Goal: Use online tool/utility: Utilize a website feature to perform a specific function

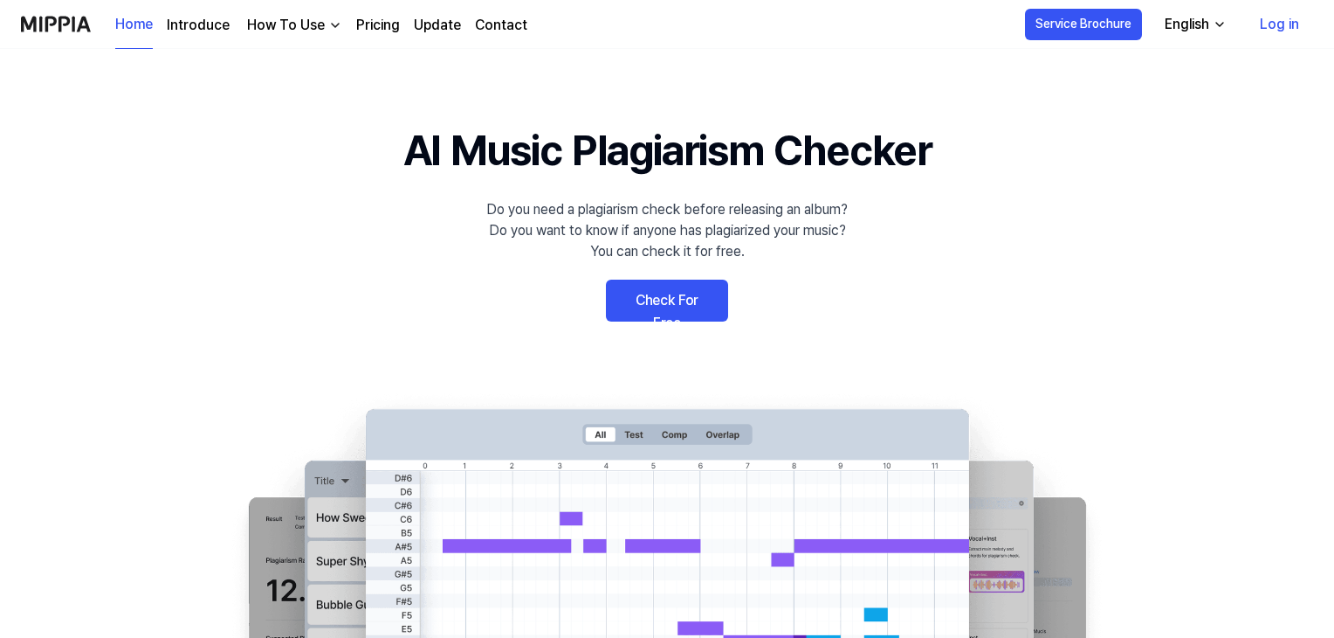
click at [667, 295] on link "Check For Free" at bounding box center [667, 300] width 122 height 42
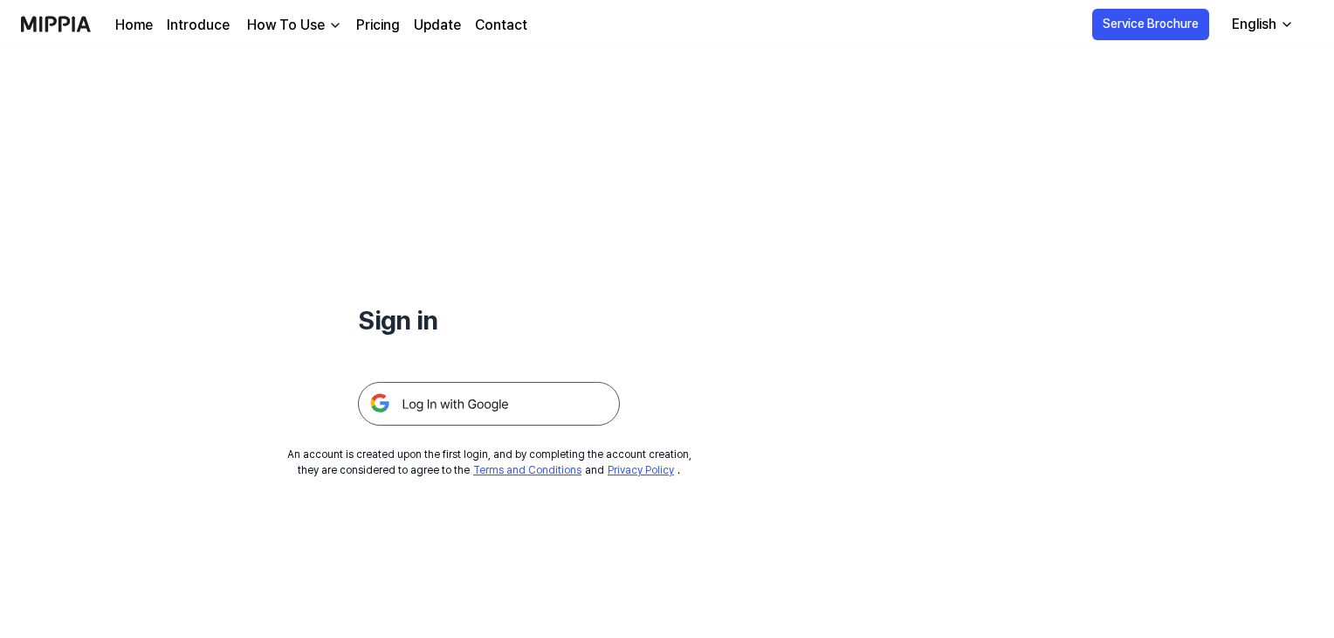
click at [493, 395] on img at bounding box center [489, 404] width 262 height 44
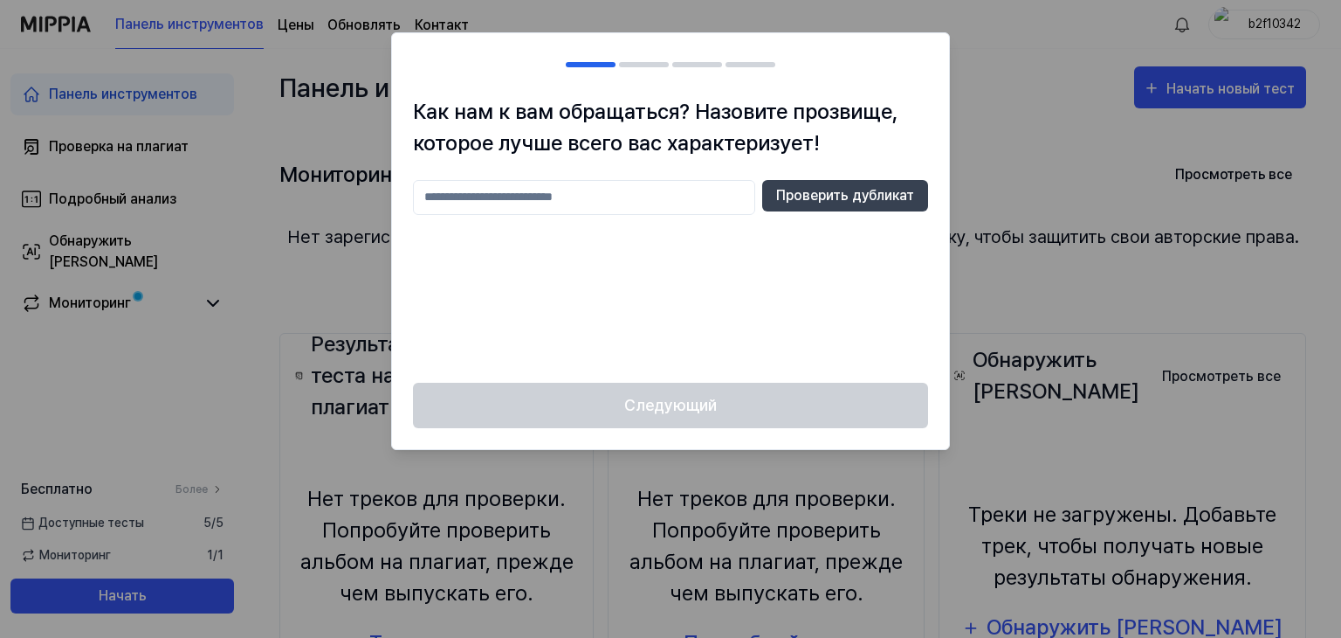
click at [508, 196] on input "text" at bounding box center [584, 197] width 342 height 35
type input "******"
click at [838, 195] on font "Проверить дубликат" at bounding box center [845, 195] width 138 height 17
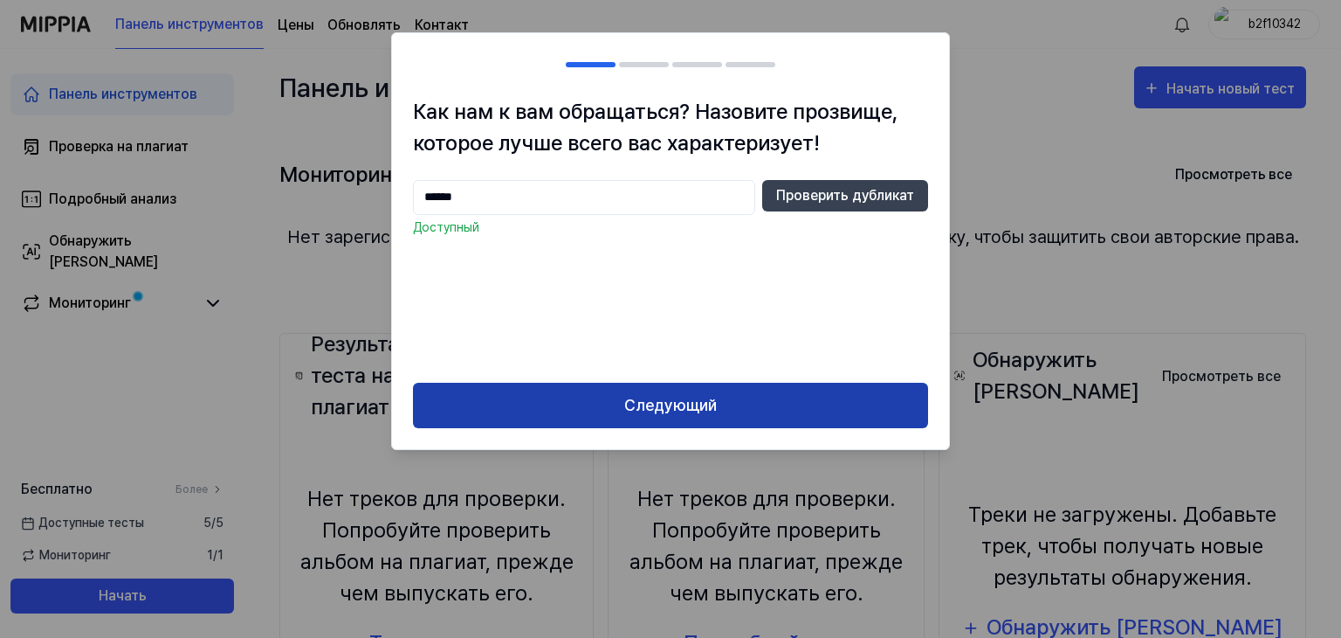
click at [683, 402] on font "Следующий" at bounding box center [670, 405] width 93 height 18
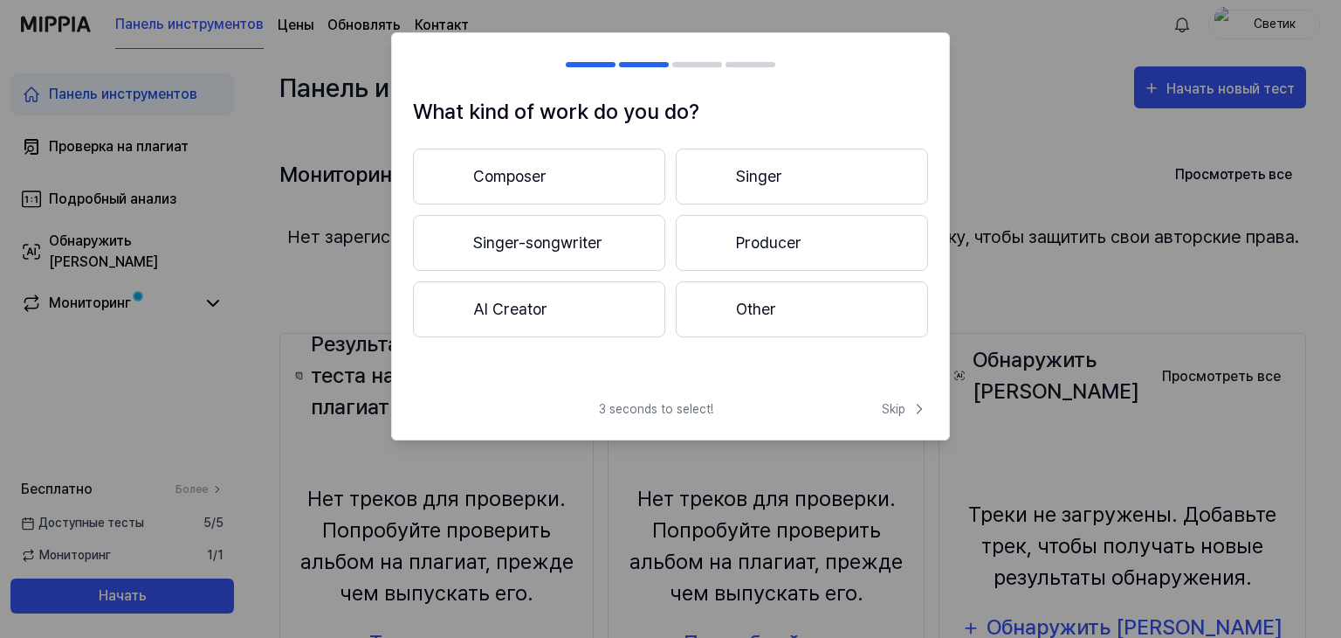
click at [767, 168] on button "Singer" at bounding box center [802, 176] width 252 height 56
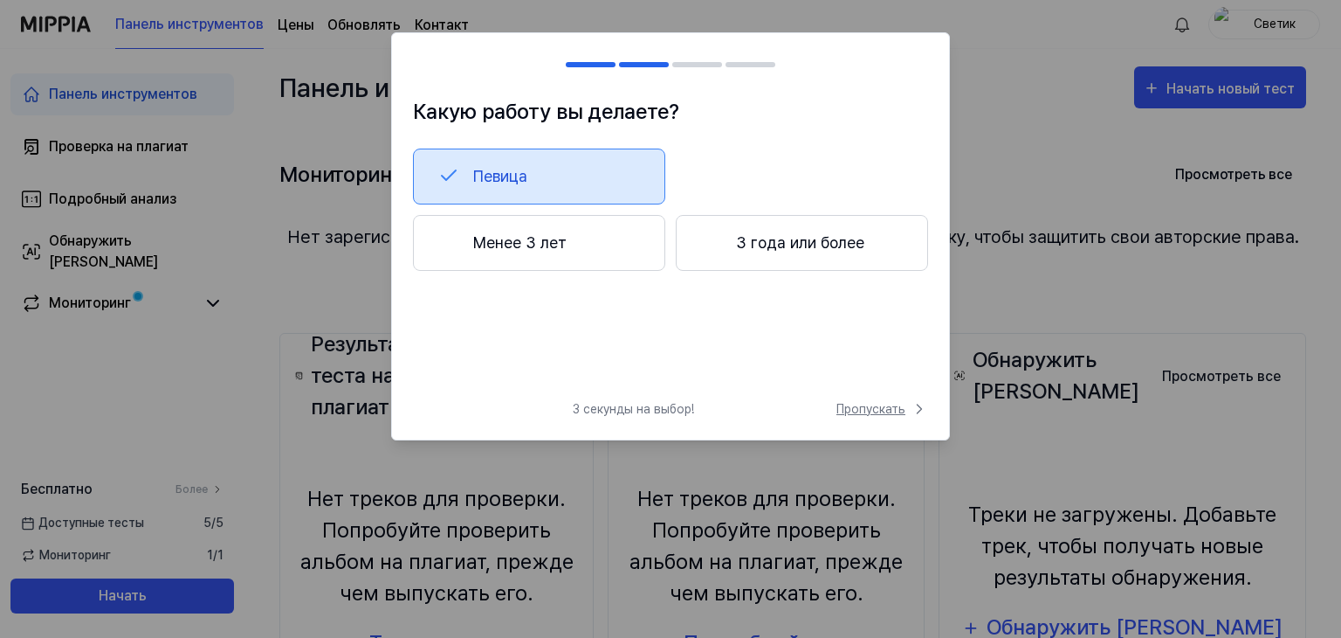
click at [896, 407] on font "Пропускать" at bounding box center [871, 409] width 69 height 14
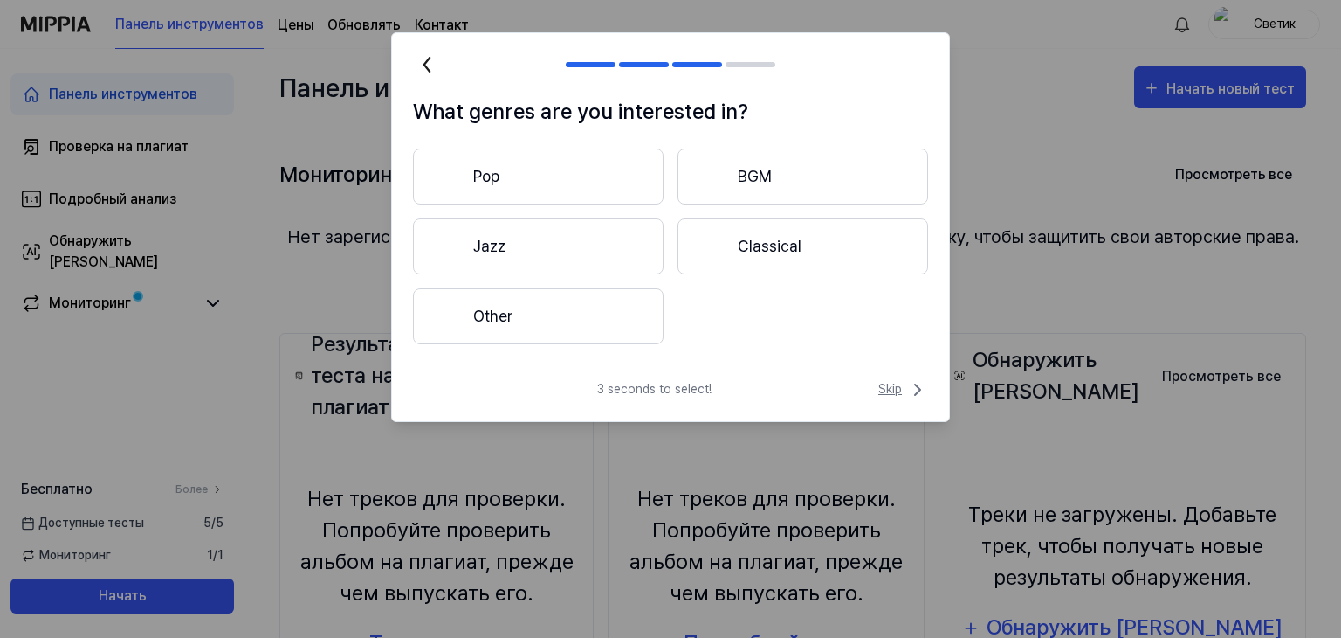
click at [889, 383] on span "Skip" at bounding box center [904, 389] width 50 height 21
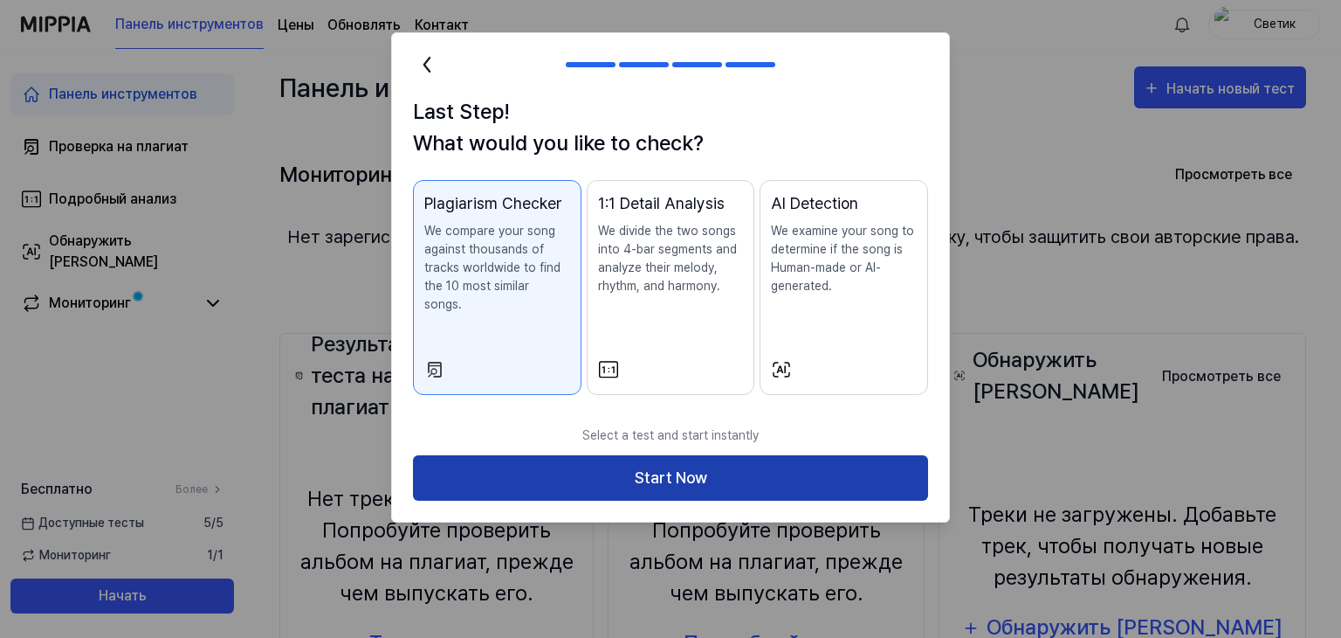
click at [695, 455] on button "Start Now" at bounding box center [670, 478] width 515 height 46
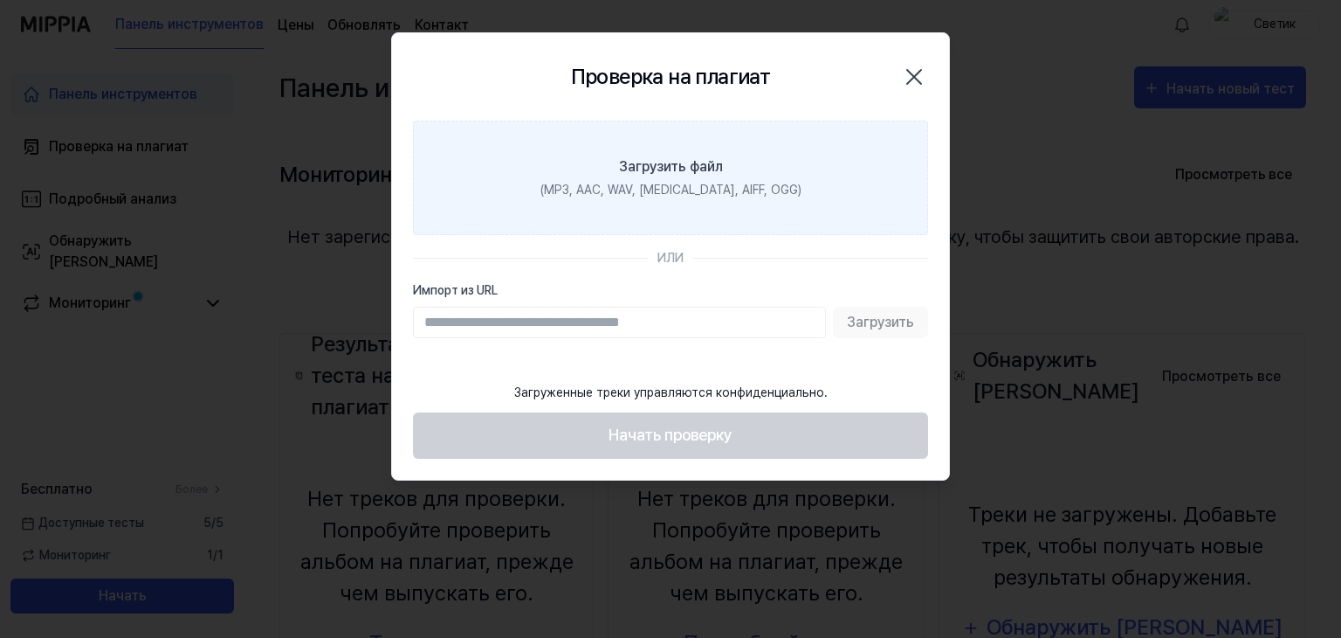
click at [676, 162] on font "Загрузить файл" at bounding box center [671, 166] width 104 height 17
click at [0, 0] on input "Загрузить файл (MP3, AAC, WAV, [MEDICAL_DATA], AIFF, OGG)" at bounding box center [0, 0] width 0 height 0
click at [676, 158] on font "Загрузить файл" at bounding box center [671, 166] width 104 height 17
click at [0, 0] on input "Загрузить файл (MP3, AAC, WAV, [MEDICAL_DATA], AIFF, OGG)" at bounding box center [0, 0] width 0 height 0
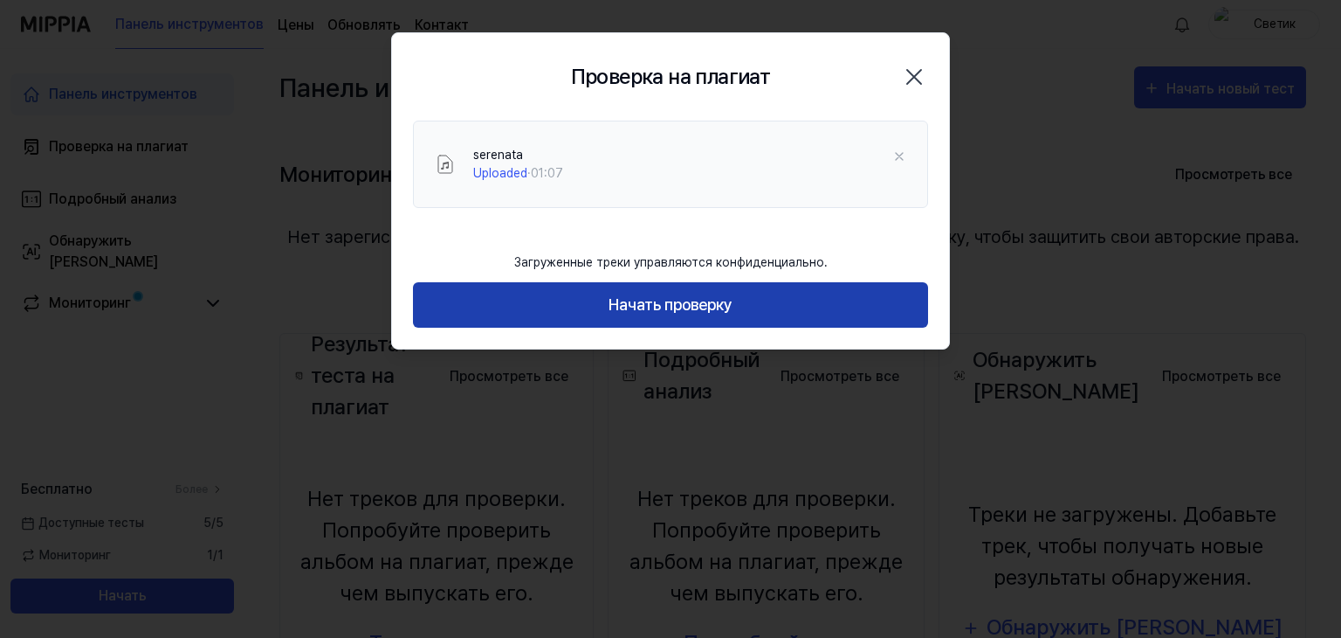
click at [719, 297] on font "Начать проверку" at bounding box center [671, 304] width 124 height 18
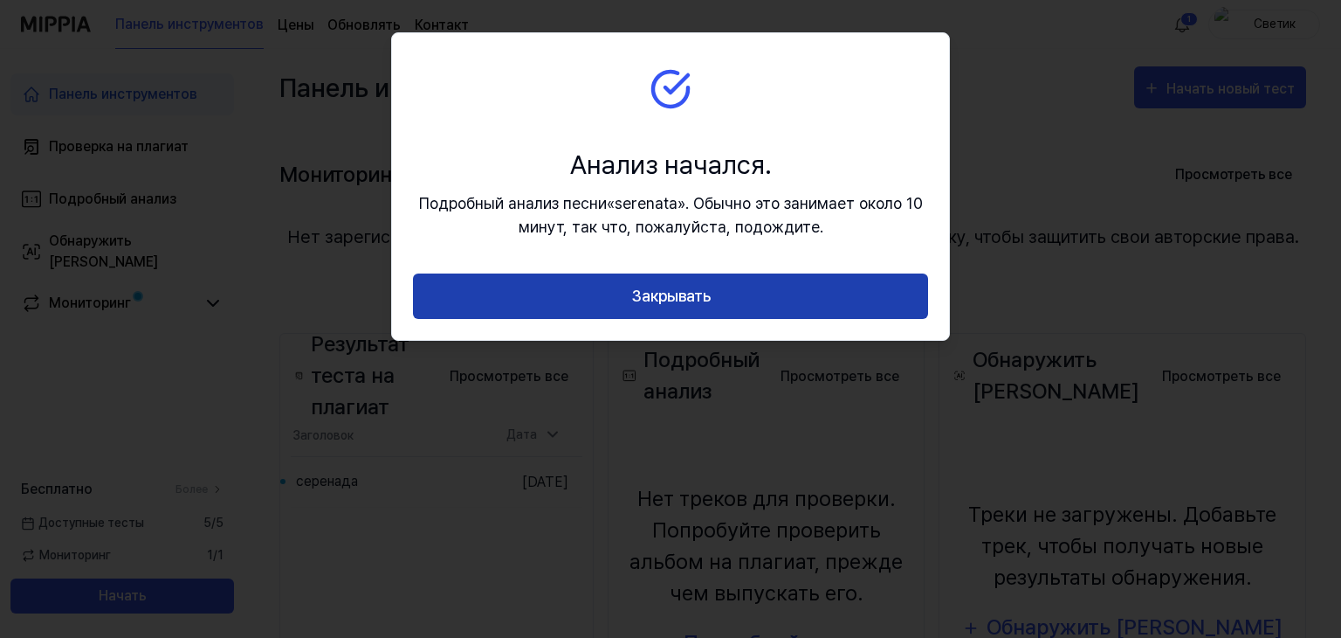
click at [691, 285] on font "Закрывать" at bounding box center [670, 296] width 79 height 25
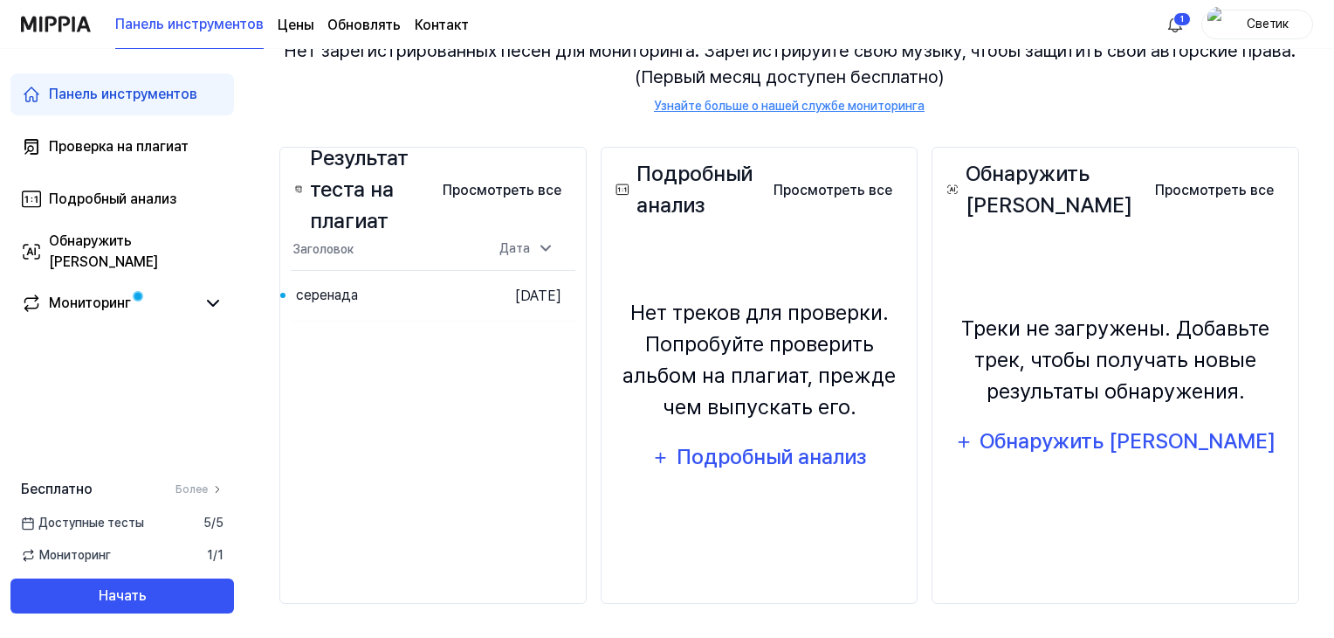
scroll to position [99, 0]
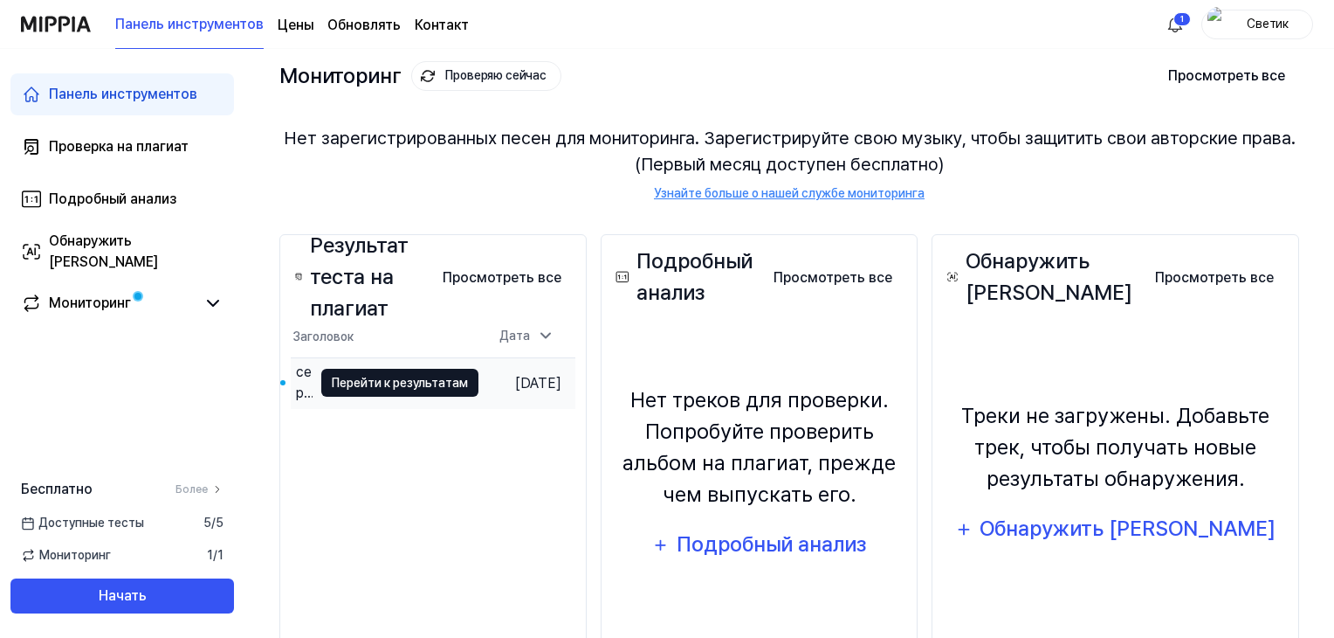
click at [405, 378] on font "Перейти к результатам" at bounding box center [400, 383] width 136 height 14
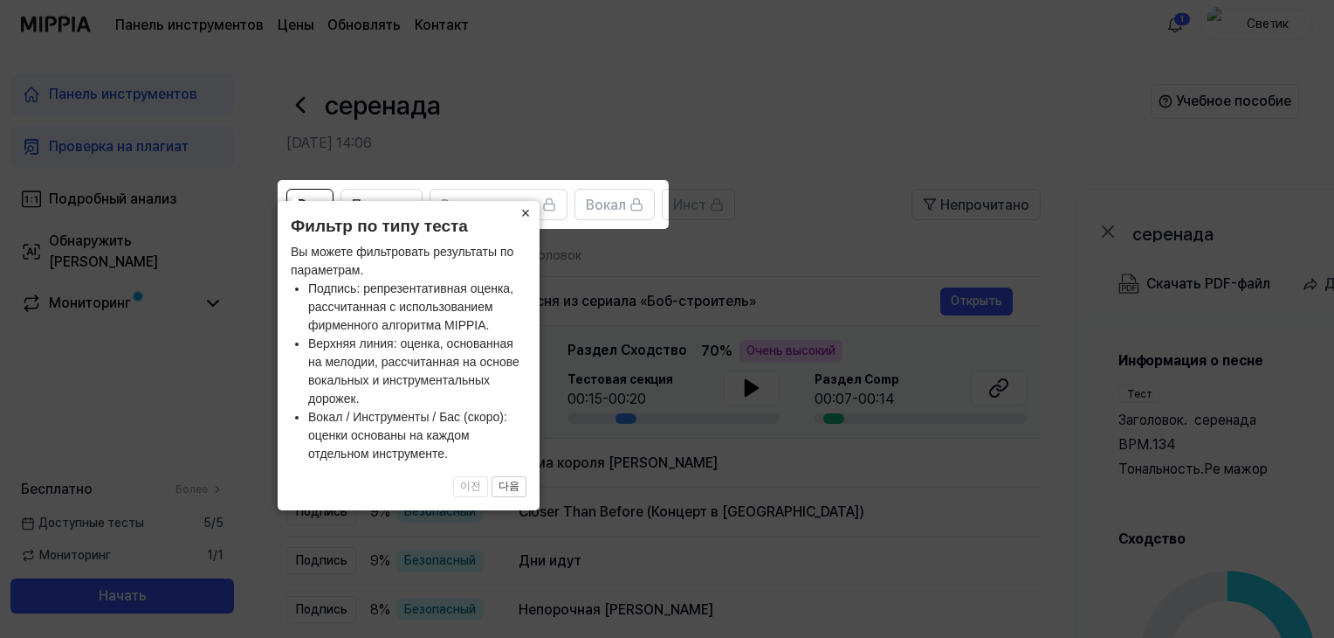
click at [525, 210] on font "×" at bounding box center [526, 212] width 10 height 17
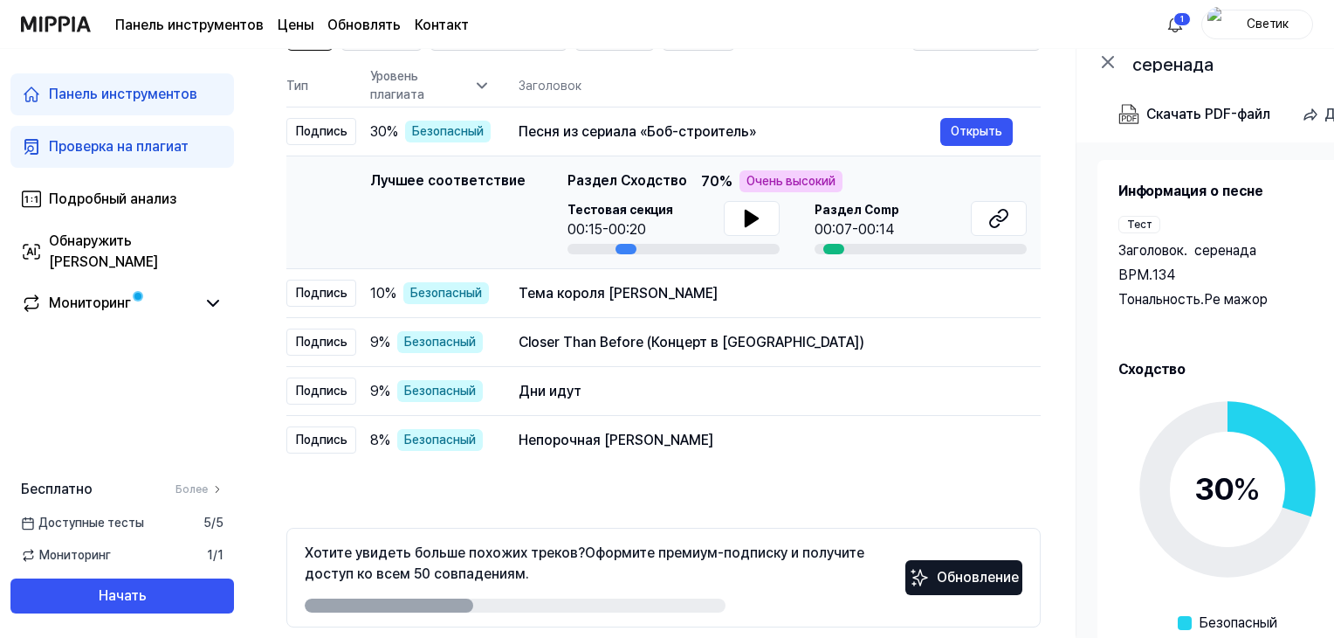
scroll to position [243, 0]
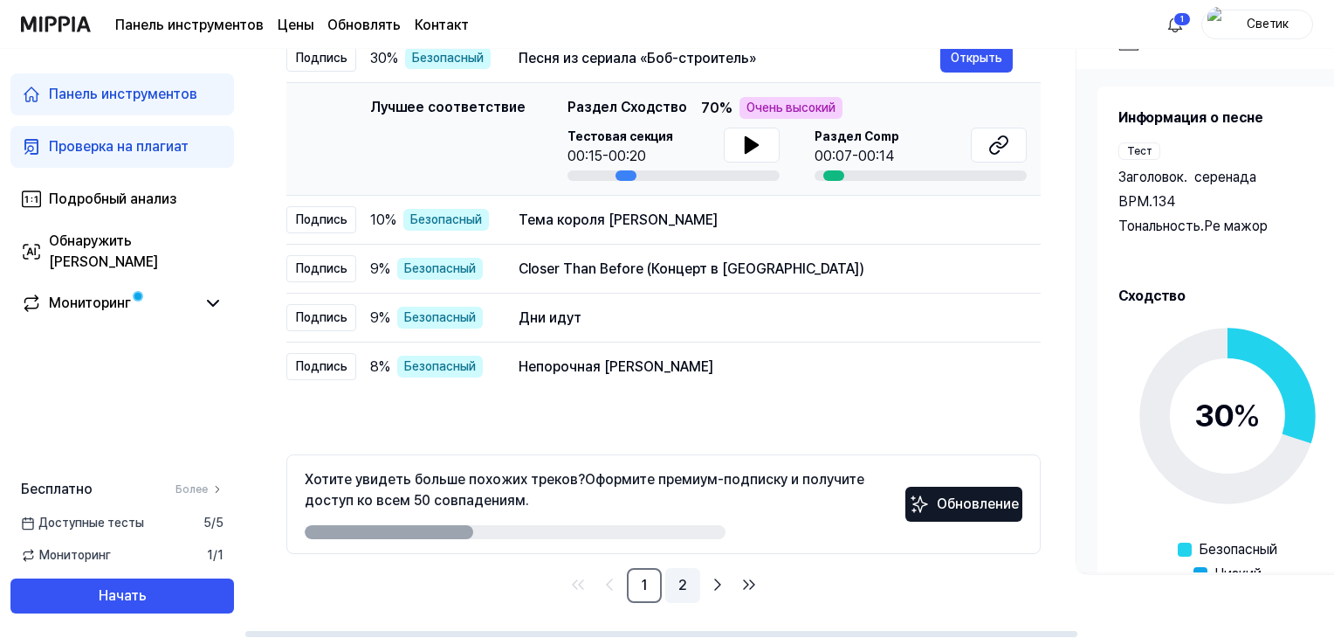
click at [679, 584] on font "2" at bounding box center [683, 584] width 9 height 17
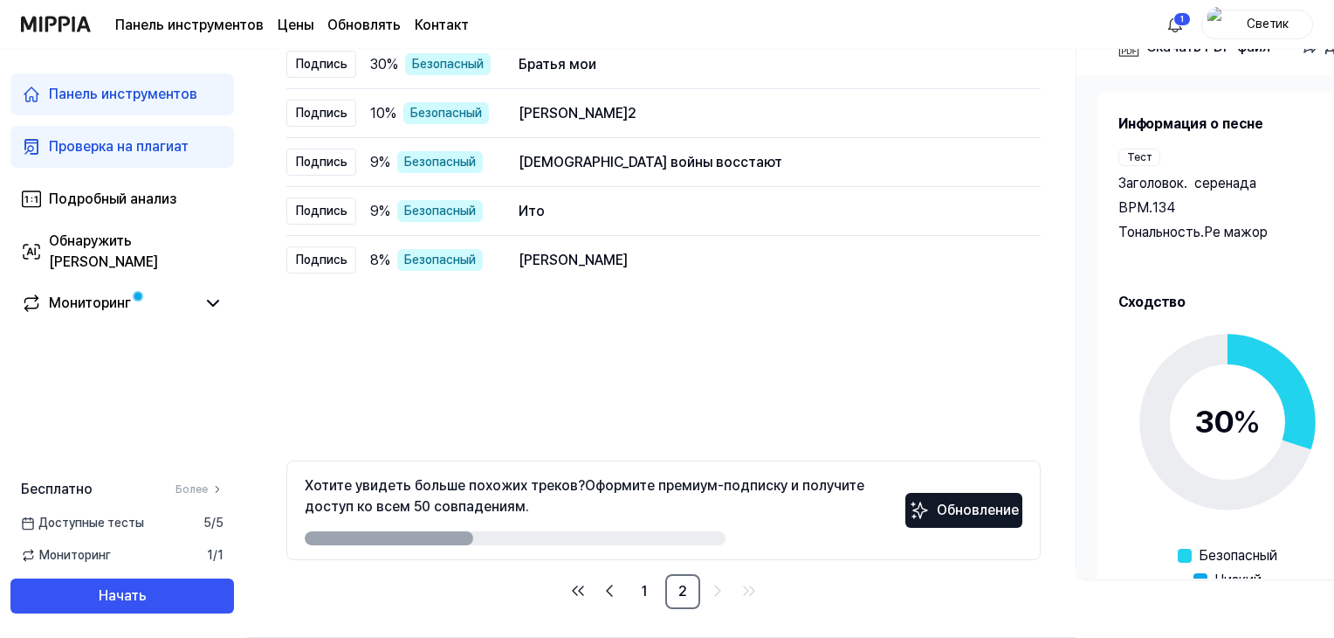
scroll to position [243, 0]
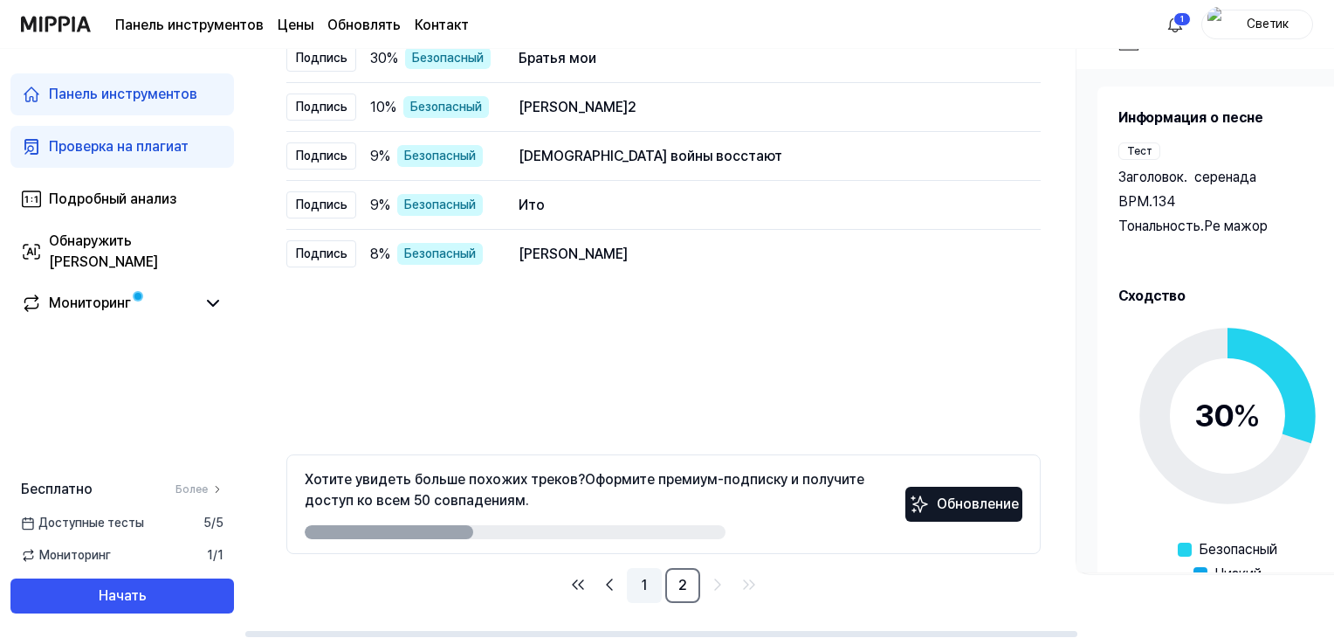
click at [642, 583] on font "1" at bounding box center [644, 584] width 5 height 17
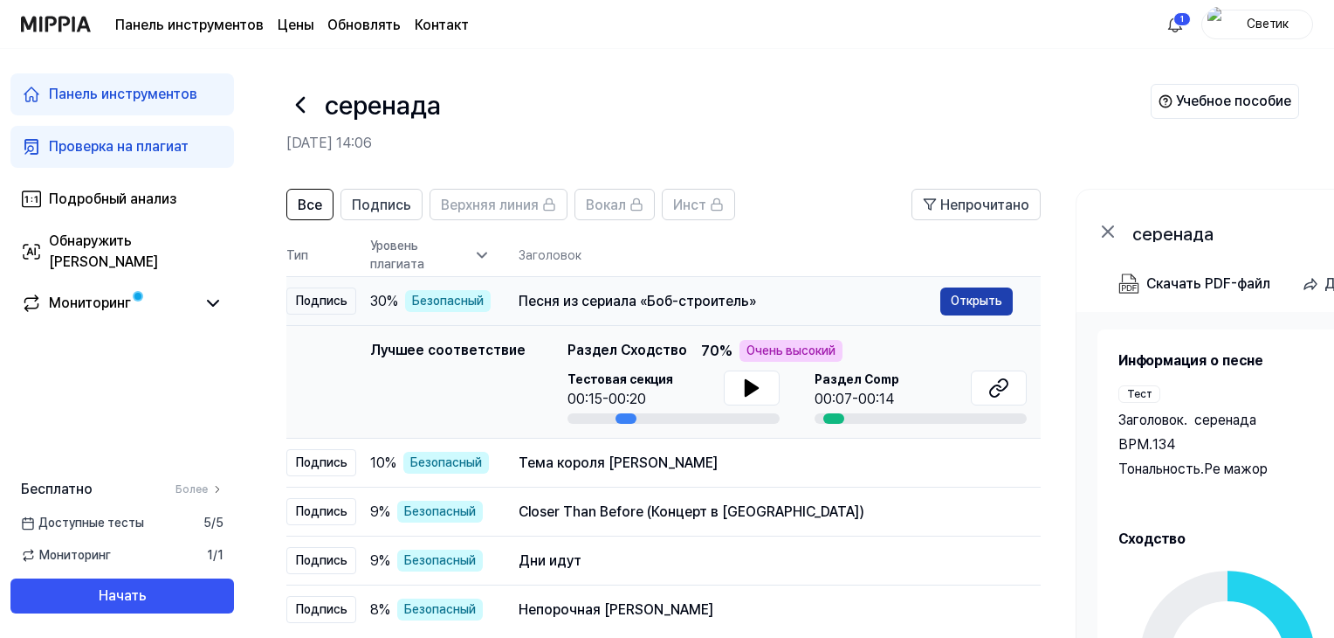
click at [978, 297] on font "Открыть" at bounding box center [977, 300] width 52 height 14
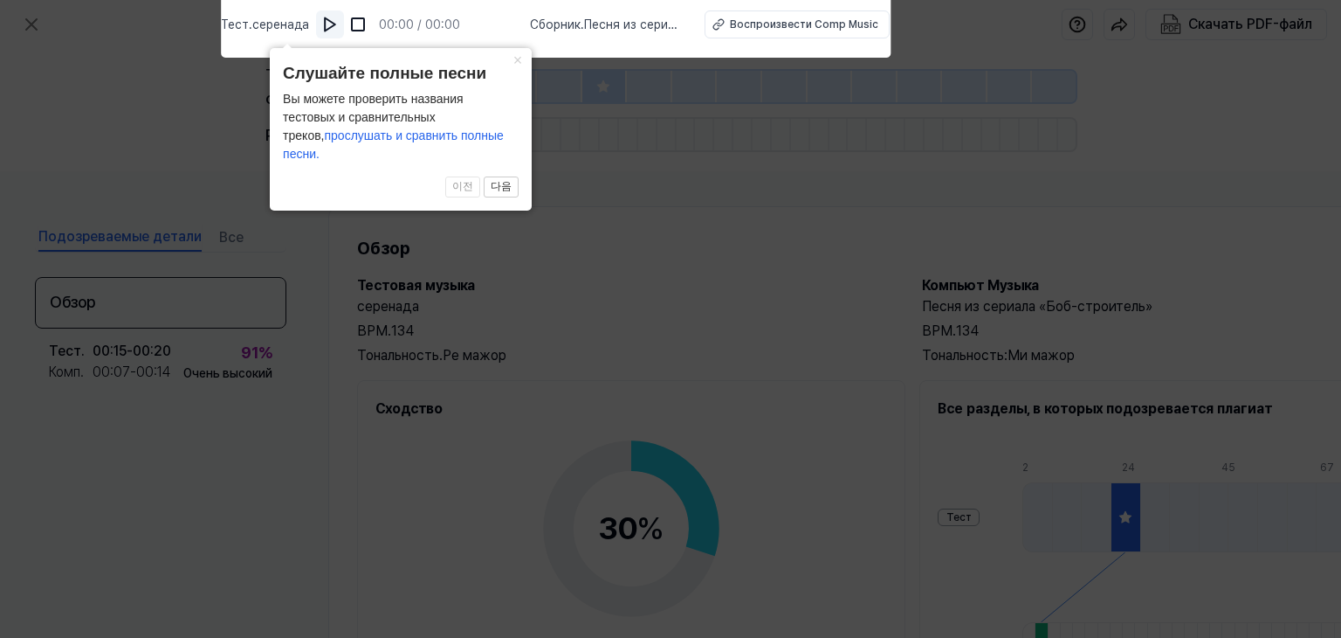
click at [339, 20] on img at bounding box center [329, 24] width 17 height 17
click at [339, 18] on img at bounding box center [332, 24] width 17 height 17
click at [754, 206] on icon at bounding box center [670, 314] width 1341 height 646
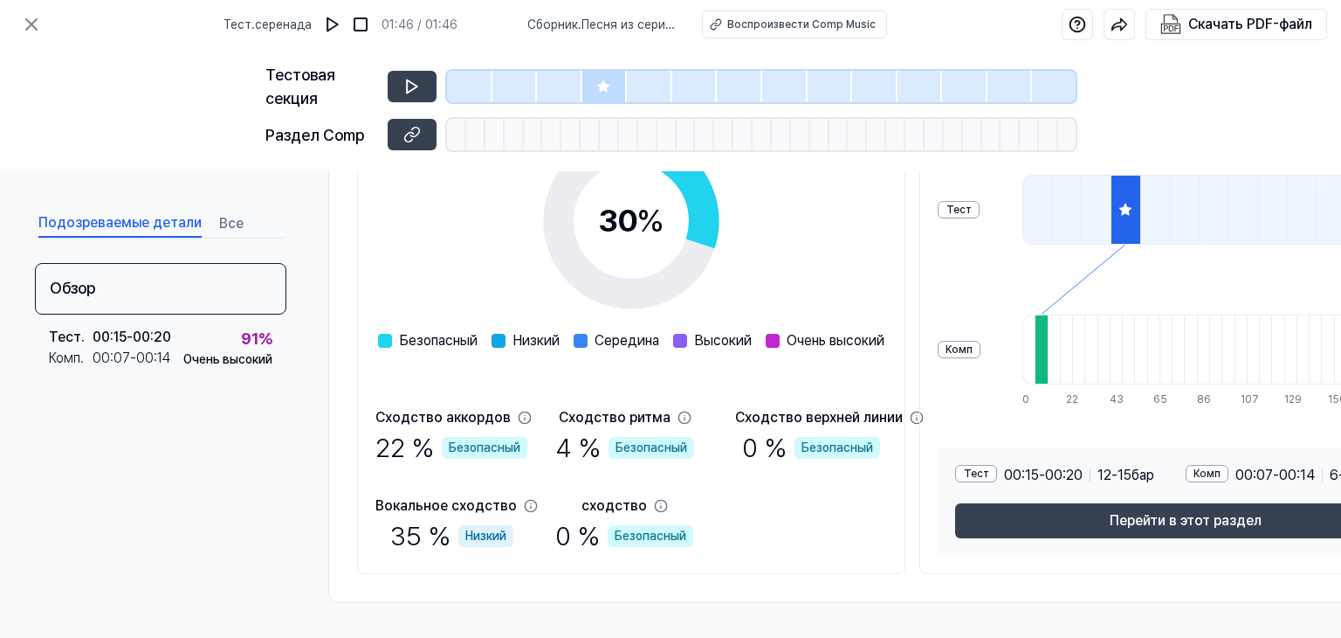
scroll to position [314, 0]
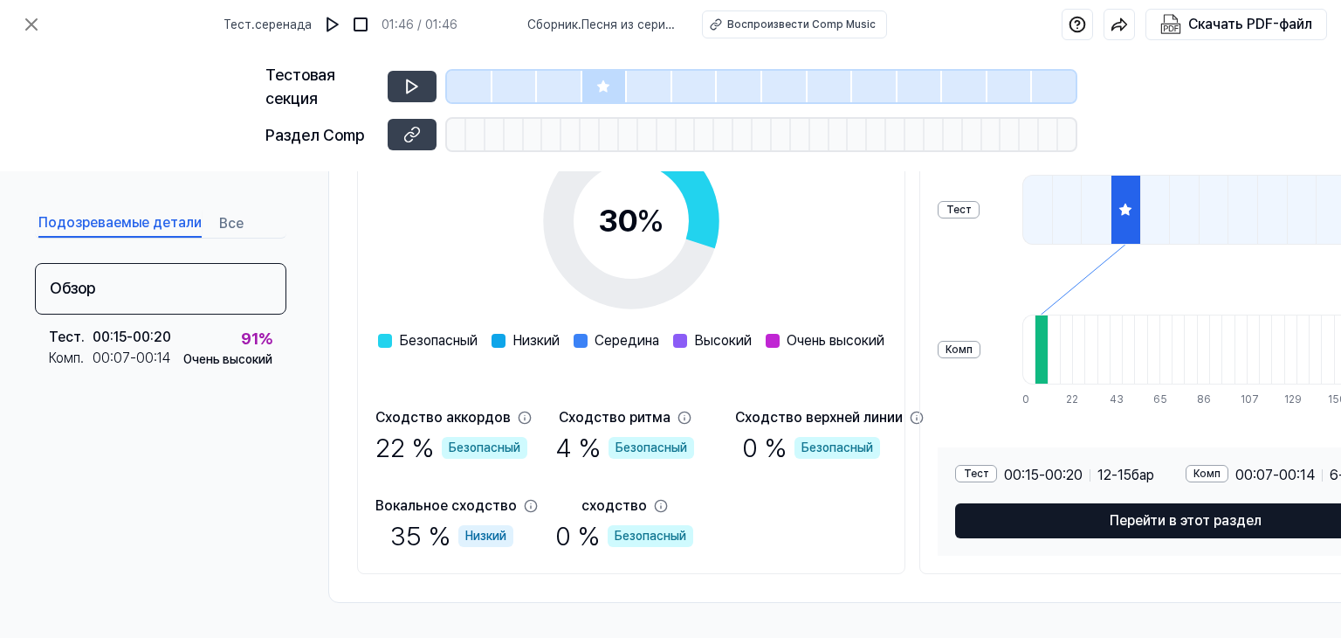
click at [1170, 514] on font "Перейти в этот раздел" at bounding box center [1186, 520] width 152 height 17
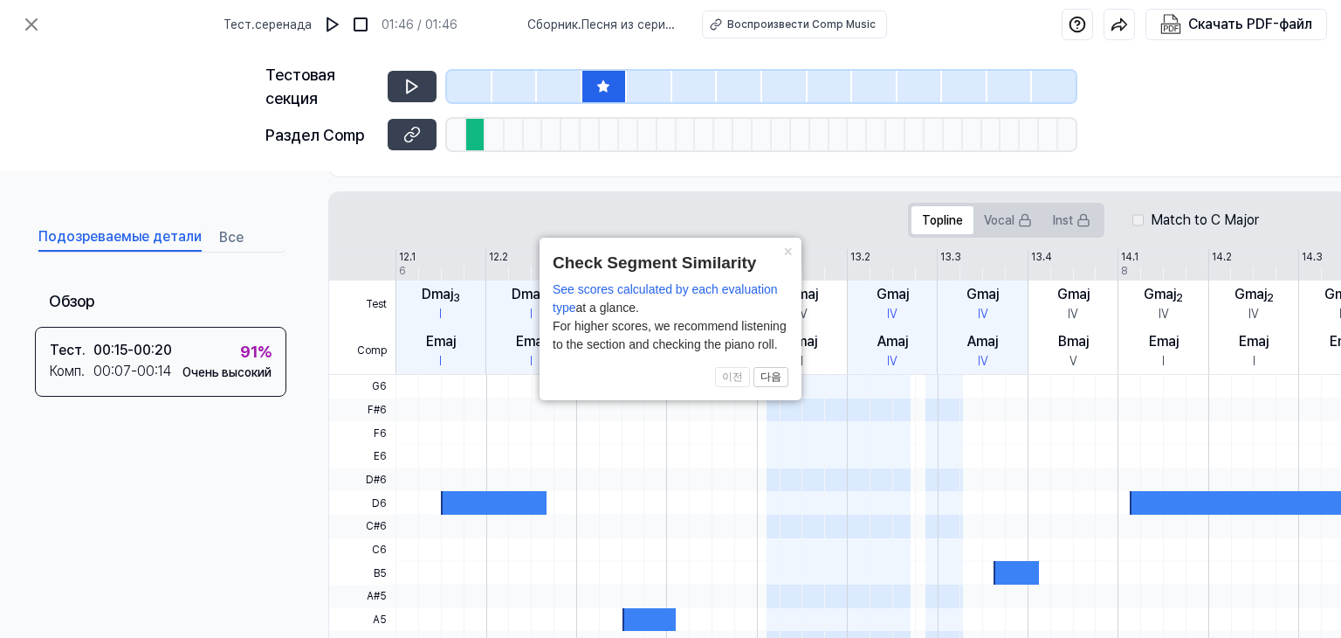
scroll to position [583, 77]
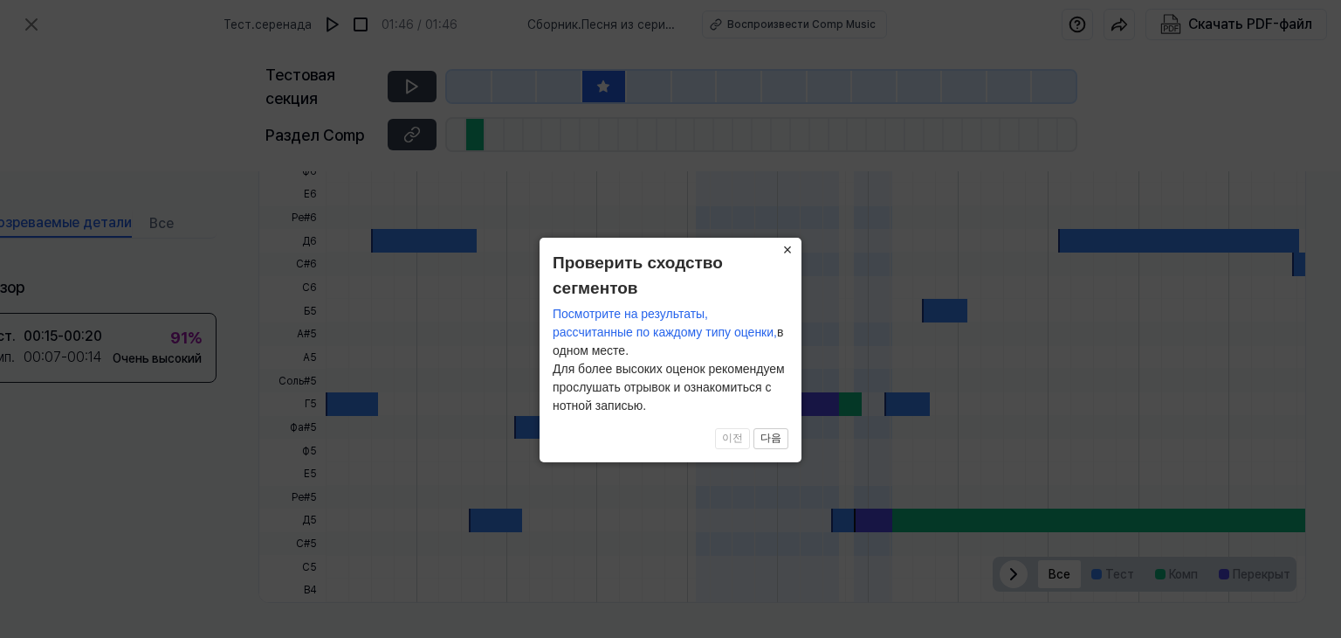
click at [787, 245] on font "×" at bounding box center [788, 249] width 10 height 17
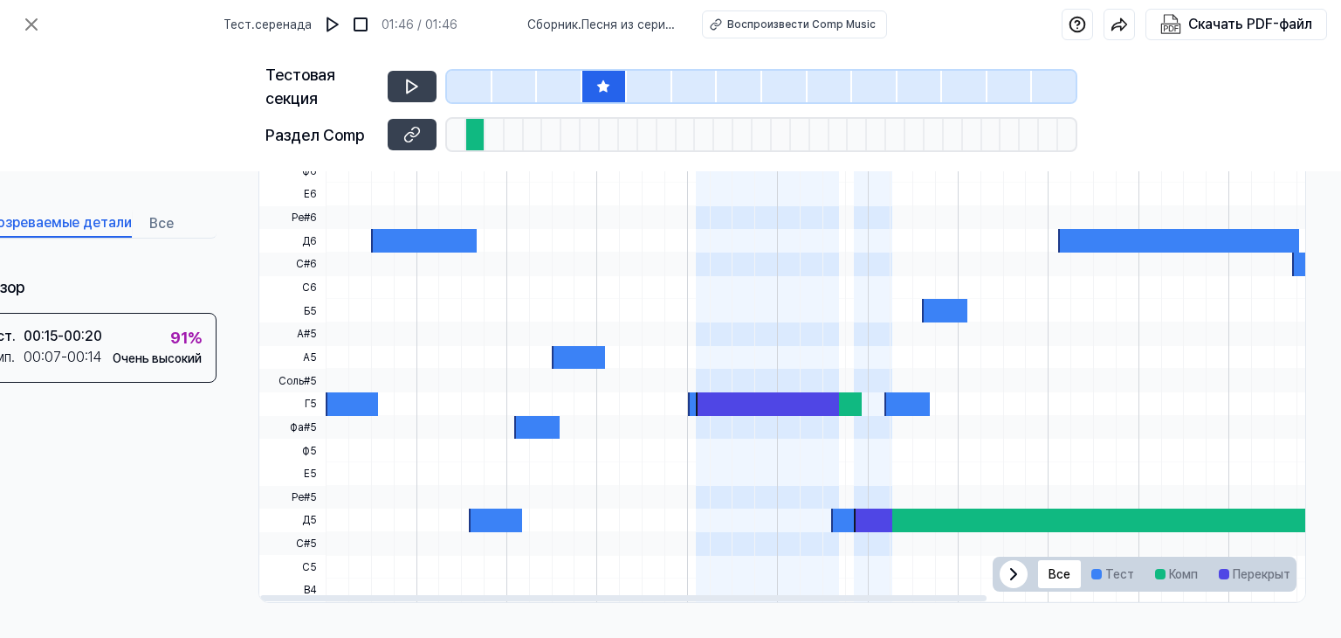
click at [893, 514] on div at bounding box center [1136, 520] width 565 height 24
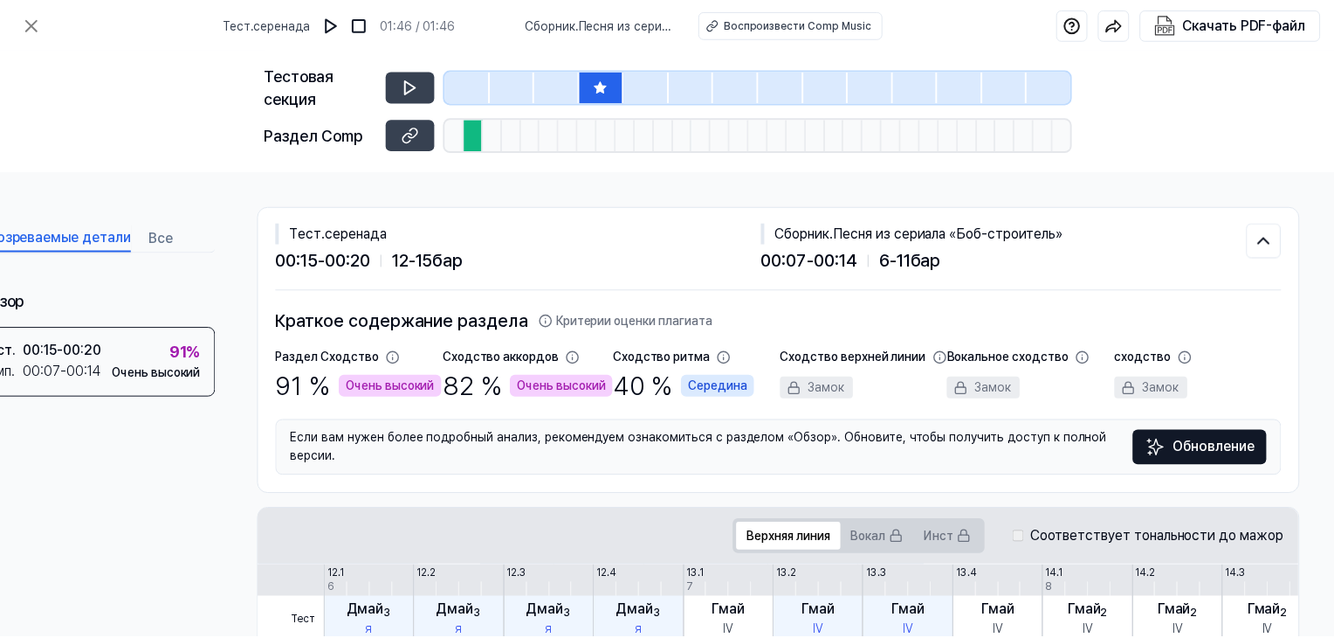
scroll to position [437, 77]
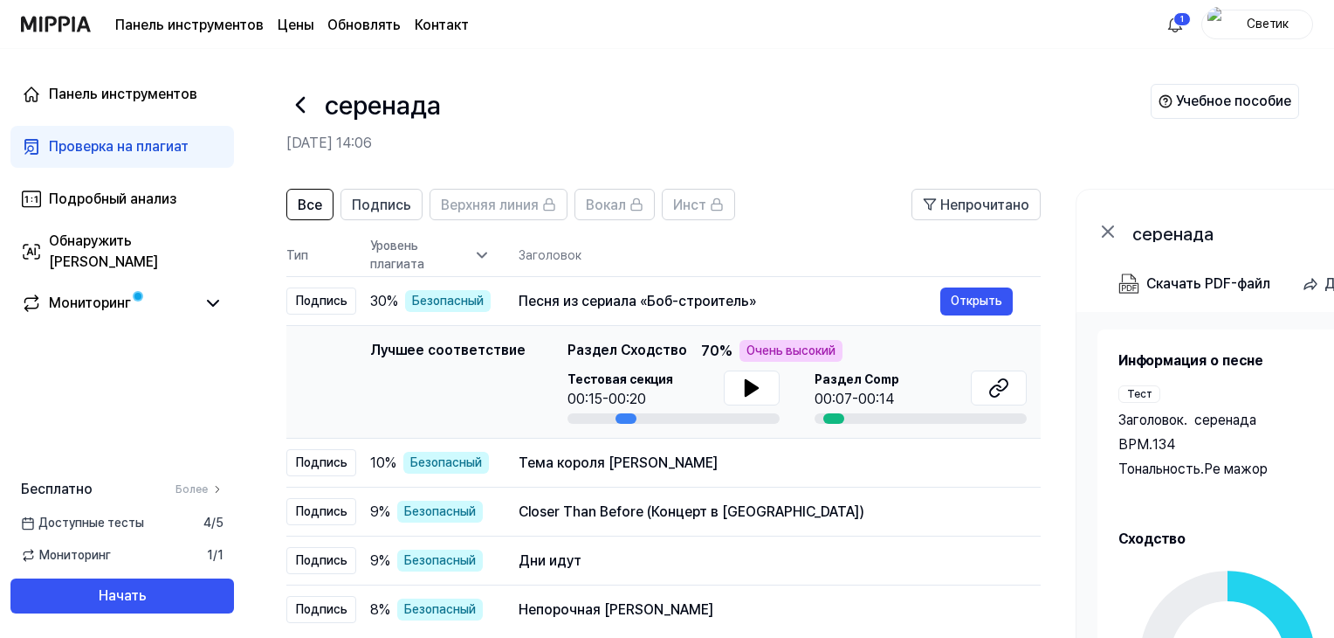
scroll to position [243, 0]
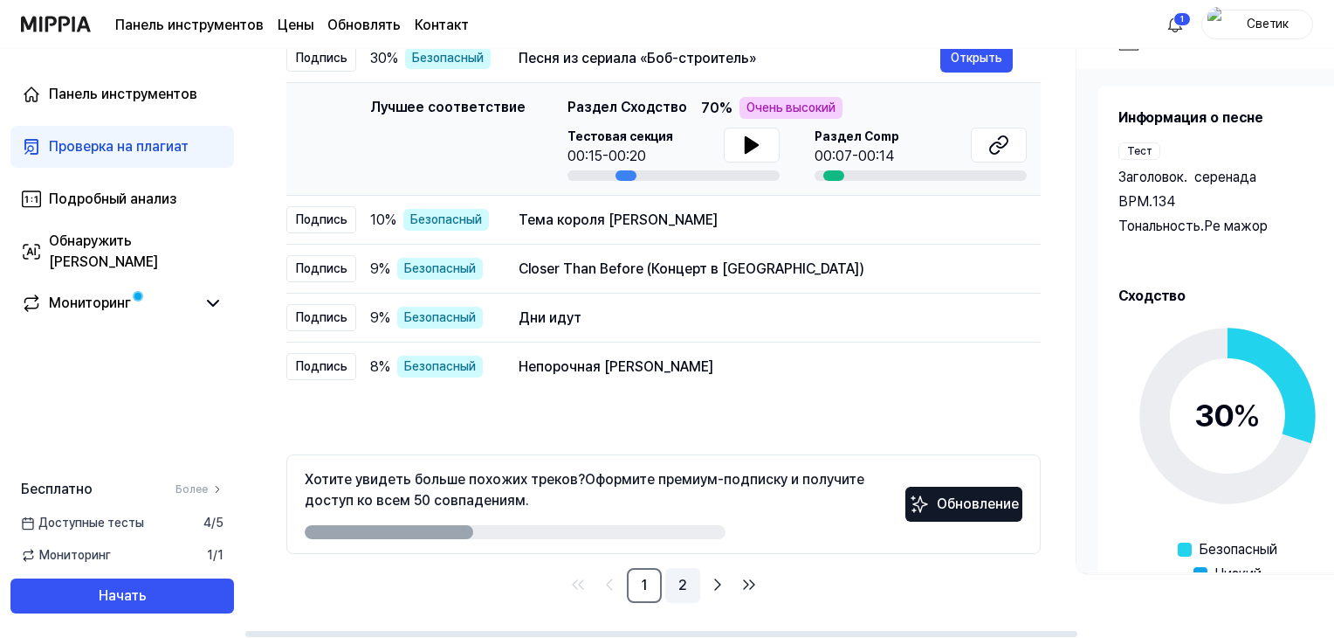
click at [683, 581] on font "2" at bounding box center [683, 584] width 9 height 17
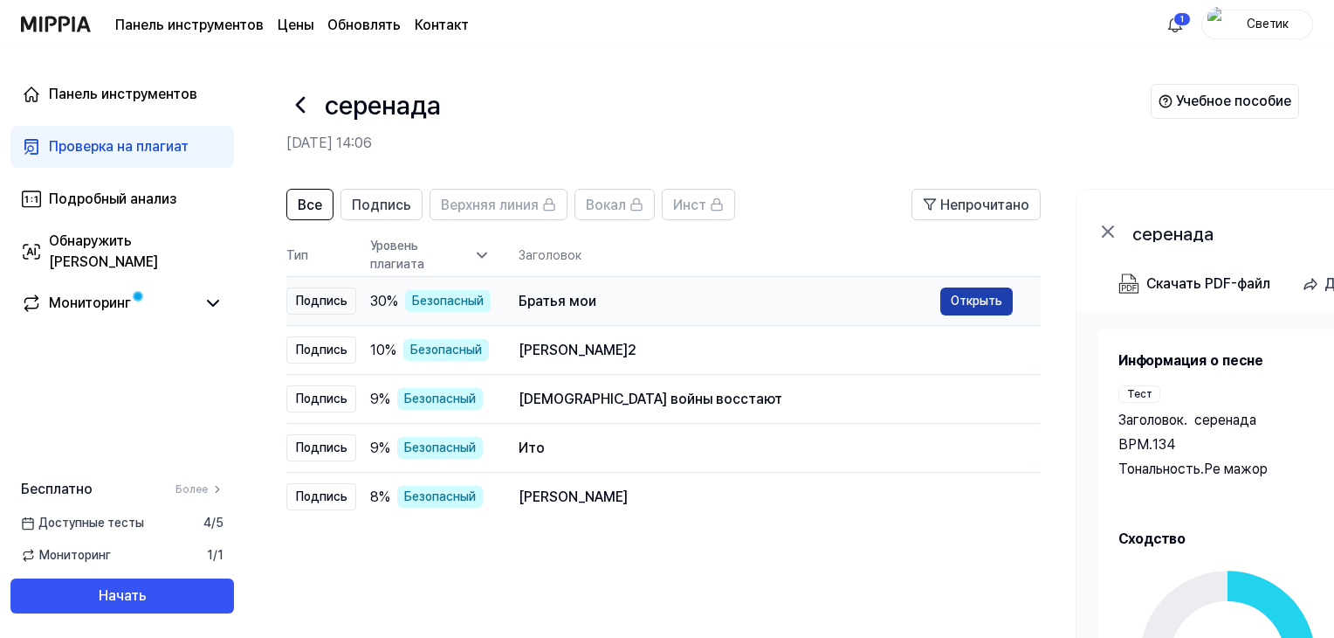
click at [973, 296] on font "Открыть" at bounding box center [977, 300] width 52 height 14
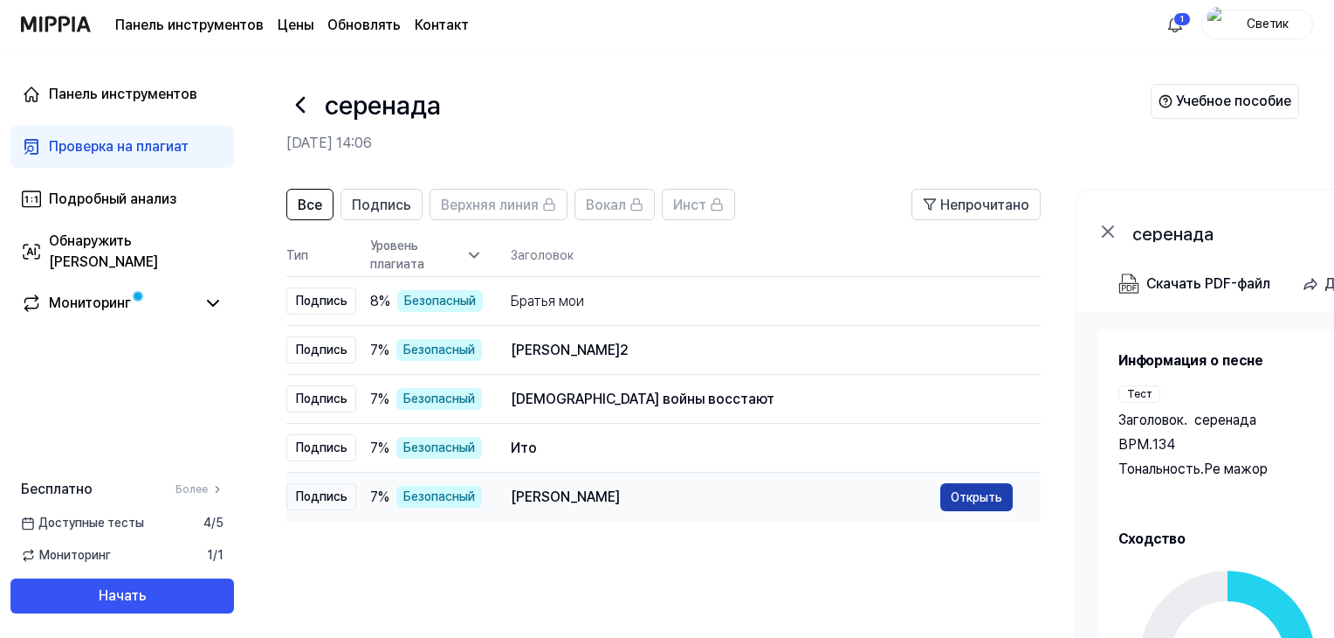
click at [969, 495] on font "Открыть" at bounding box center [977, 497] width 52 height 14
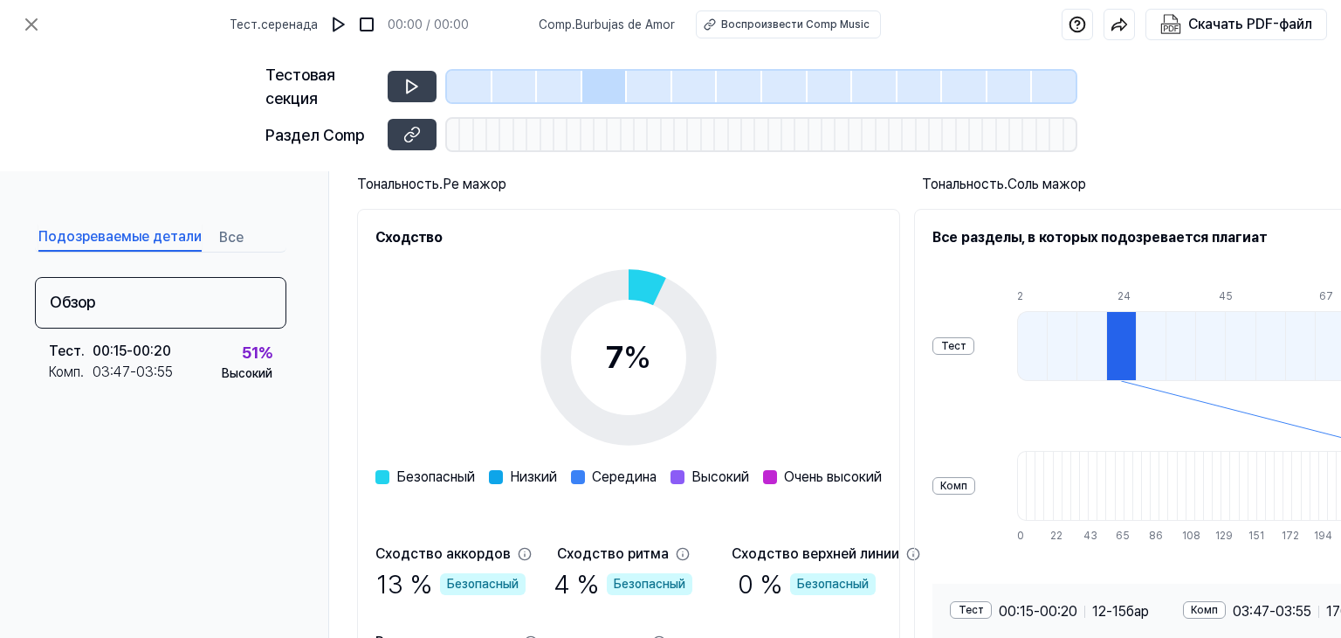
scroll to position [314, 0]
